Goal: Task Accomplishment & Management: Manage account settings

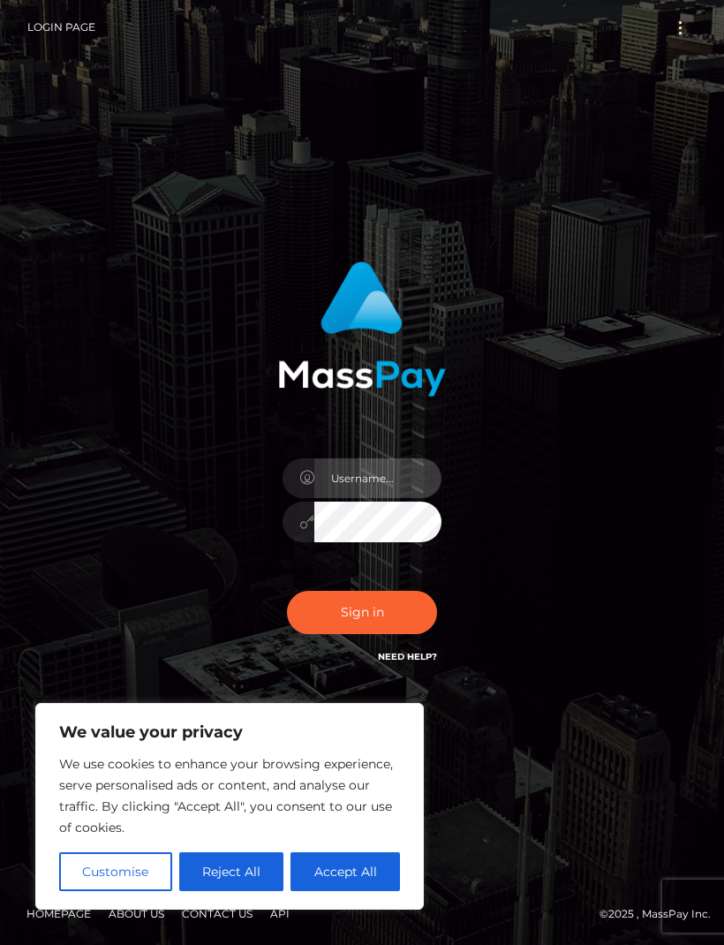
click at [374, 498] on input "text" at bounding box center [377, 478] width 127 height 40
type input "Elizabethsnodgrass@icloud.com"
click at [396, 634] on button "Sign in" at bounding box center [362, 612] width 150 height 43
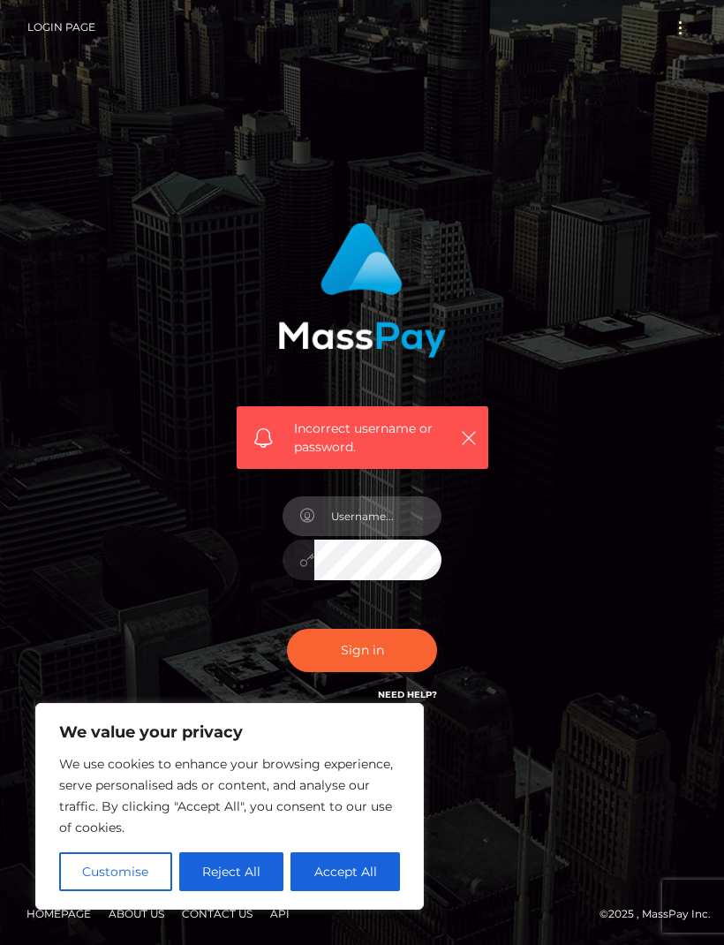
type input "Elizabethsnodgrass@icloud.com"
click at [516, 580] on div "Incorrect username or password. Elizabethsnodgrass@icloud.com" at bounding box center [362, 472] width 636 height 526
click at [372, 871] on button "Accept All" at bounding box center [344, 871] width 109 height 39
checkbox input "true"
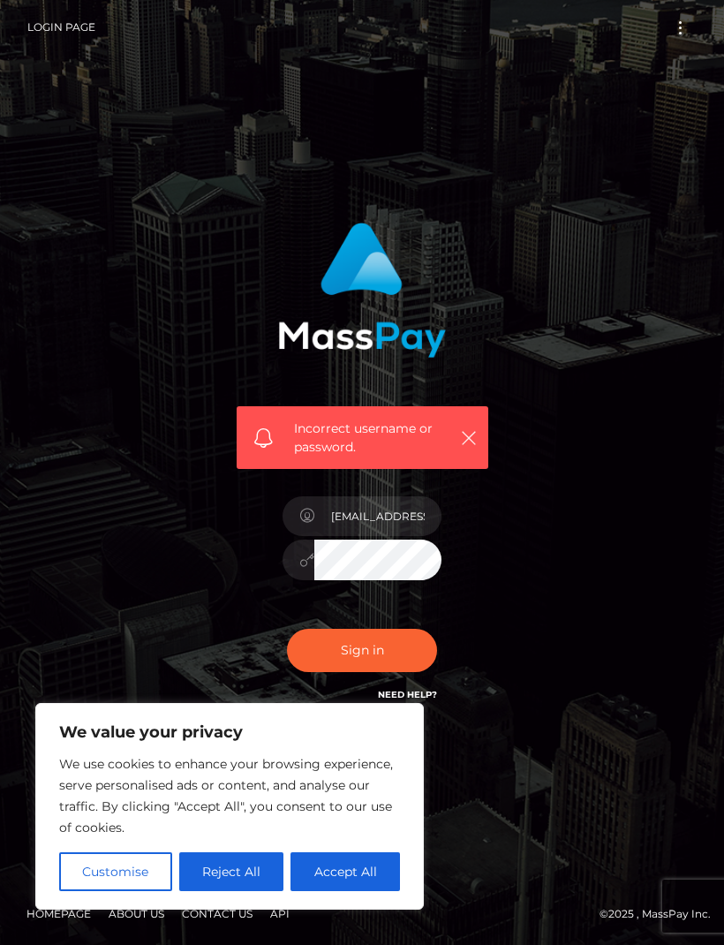
checkbox input "true"
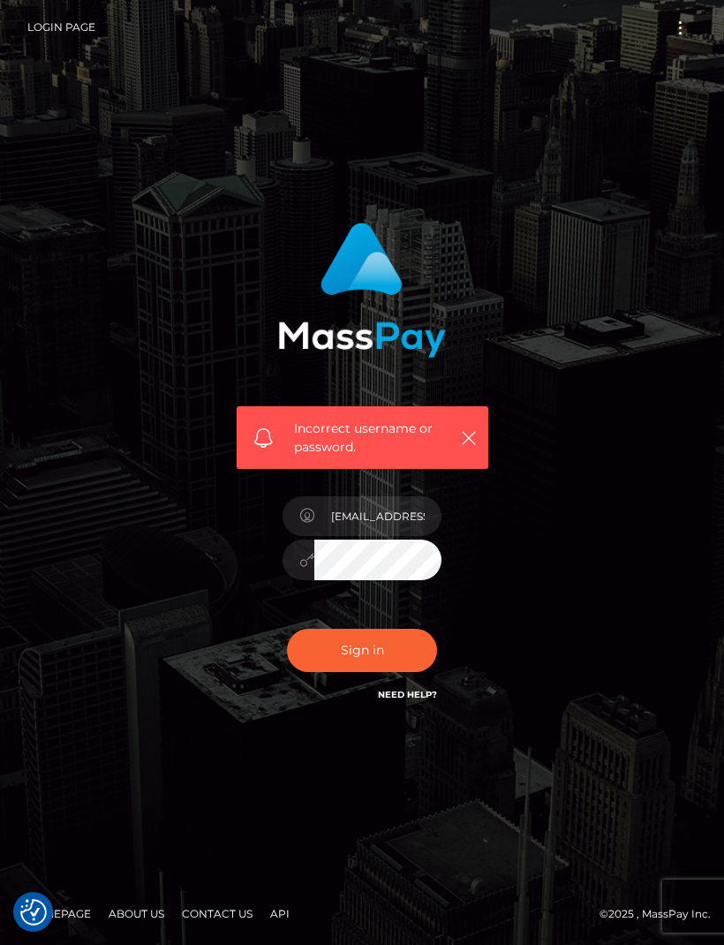
click at [398, 672] on button "Sign in" at bounding box center [362, 650] width 150 height 43
type input "Elizabethsnodgrass@icloud.com"
click at [417, 672] on button "Sign in" at bounding box center [362, 650] width 150 height 43
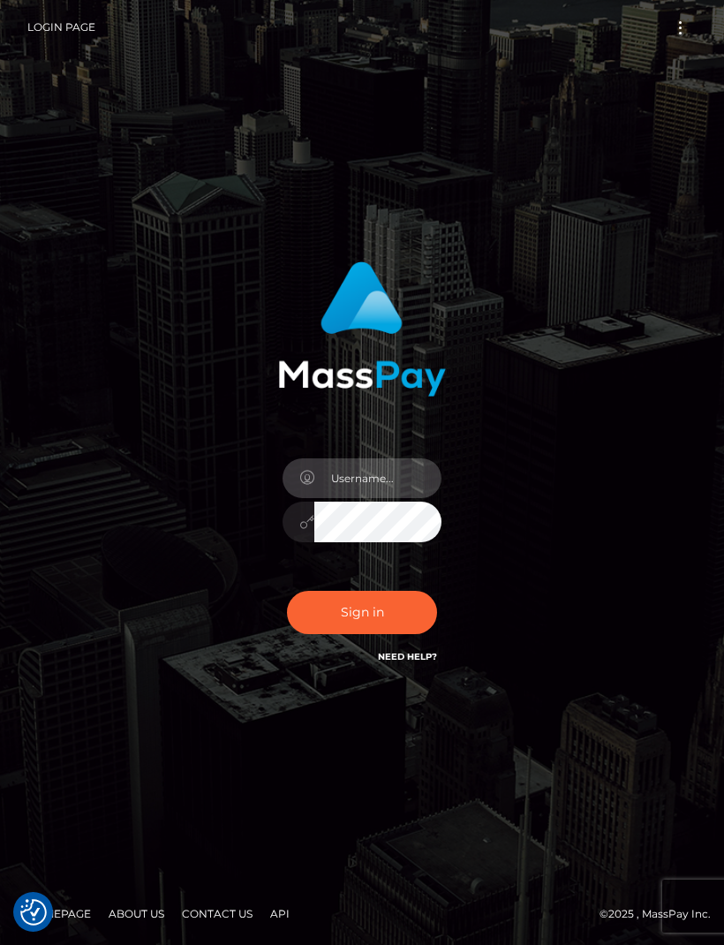
type input "Elizabethsnodgrass@icloud.com"
click at [396, 634] on button "Sign in" at bounding box center [362, 612] width 150 height 43
